Goal: Navigation & Orientation: Find specific page/section

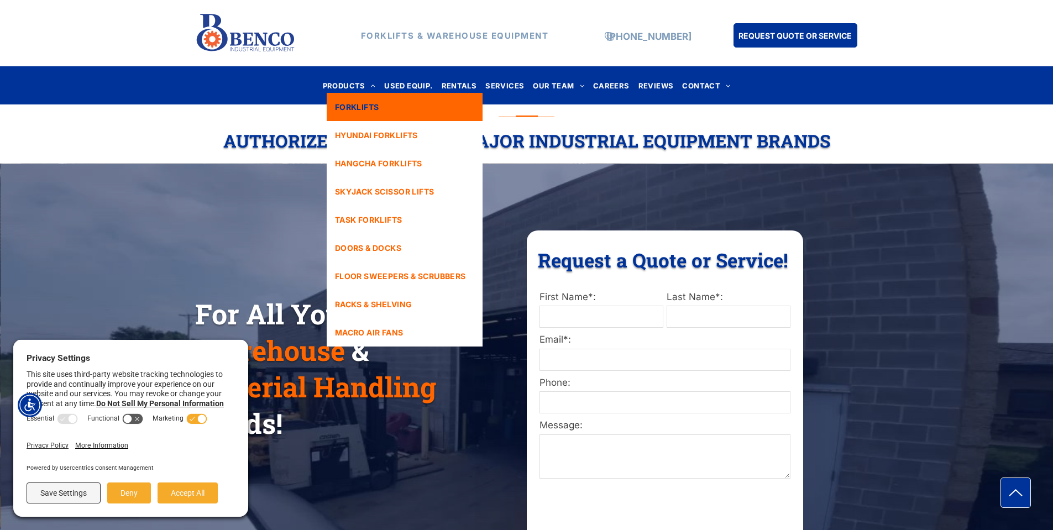
click at [351, 108] on span "FORKLIFTS" at bounding box center [357, 107] width 44 height 12
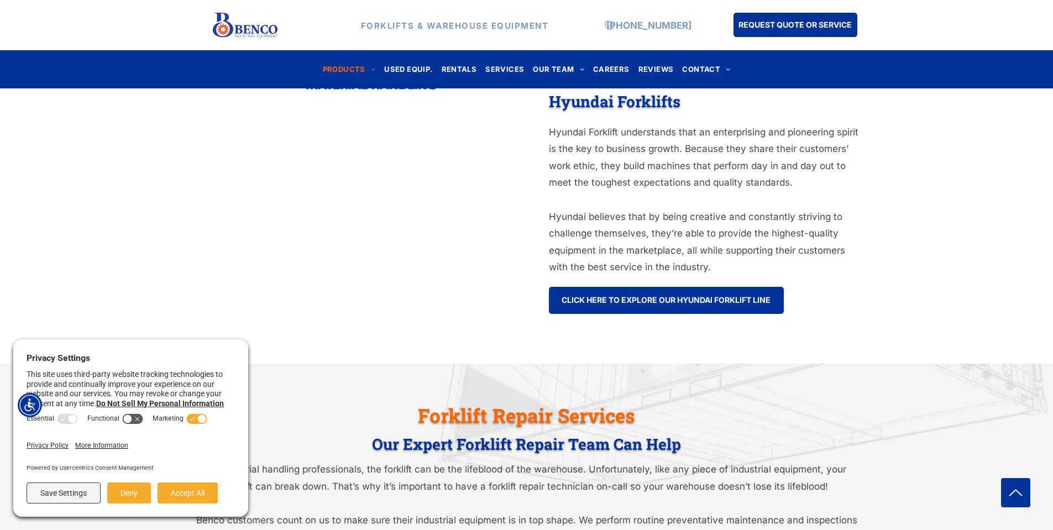
scroll to position [87, 0]
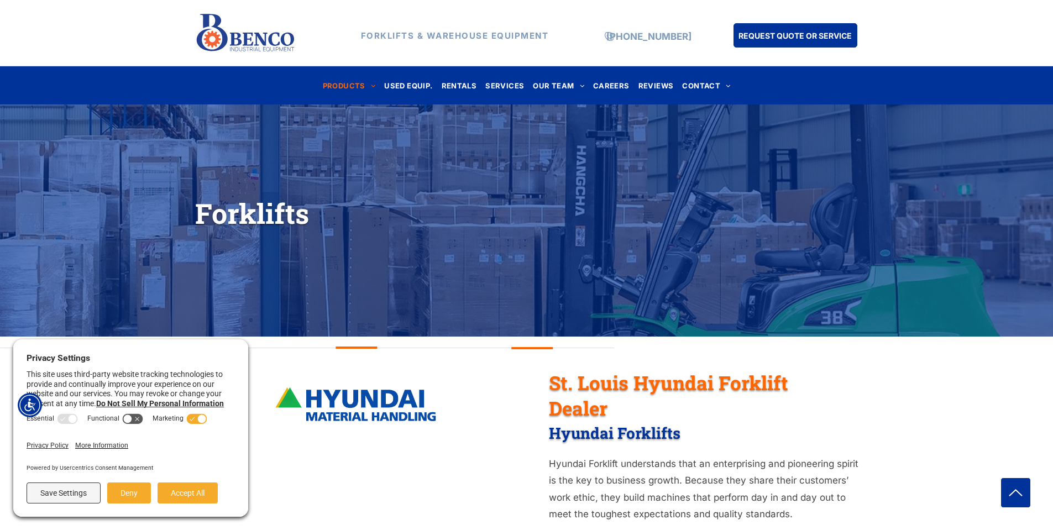
click at [260, 38] on img at bounding box center [245, 33] width 101 height 48
